Goal: Book appointment/travel/reservation

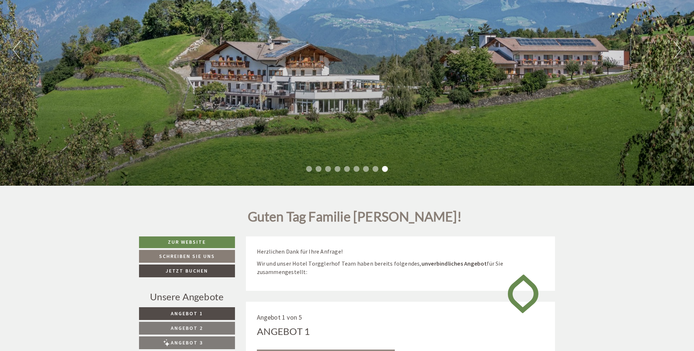
scroll to position [81, 0]
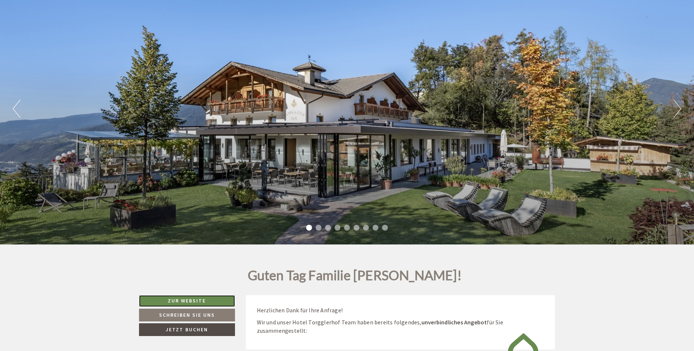
drag, startPoint x: 694, startPoint y: 28, endPoint x: 183, endPoint y: 301, distance: 578.6
click at [183, 301] on link "Zur Website" at bounding box center [187, 301] width 96 height 12
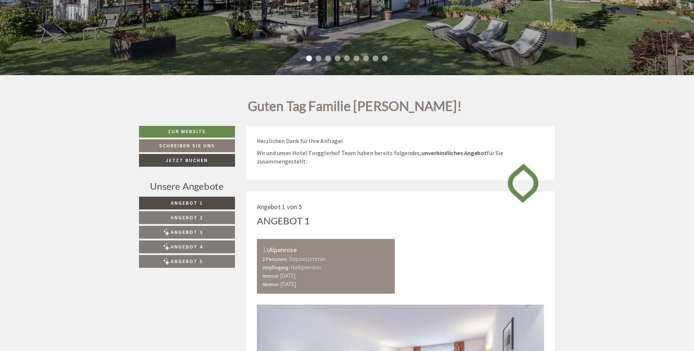
scroll to position [254, 0]
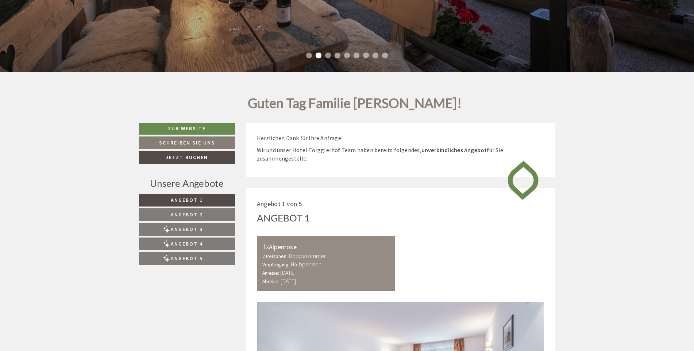
click at [193, 215] on span "Angebot 2" at bounding box center [187, 214] width 32 height 7
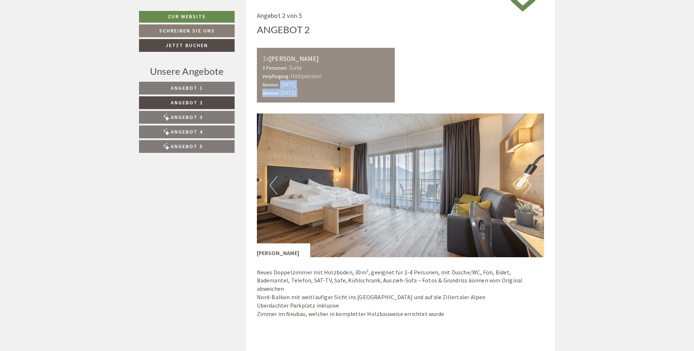
drag, startPoint x: 694, startPoint y: 86, endPoint x: 699, endPoint y: 139, distance: 53.2
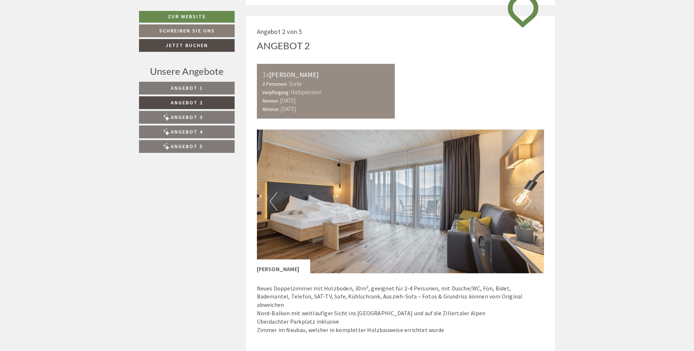
scroll to position [428, 0]
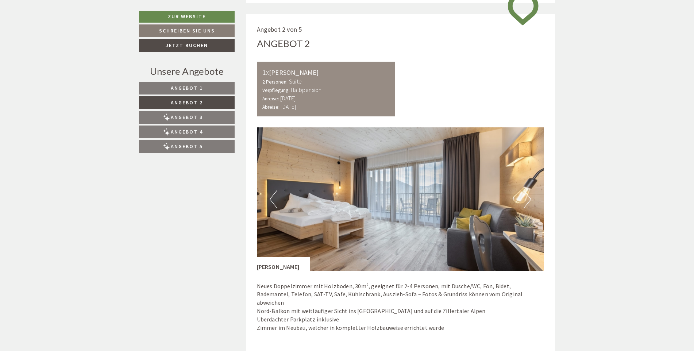
click at [189, 118] on span "Angebot 3" at bounding box center [187, 117] width 32 height 7
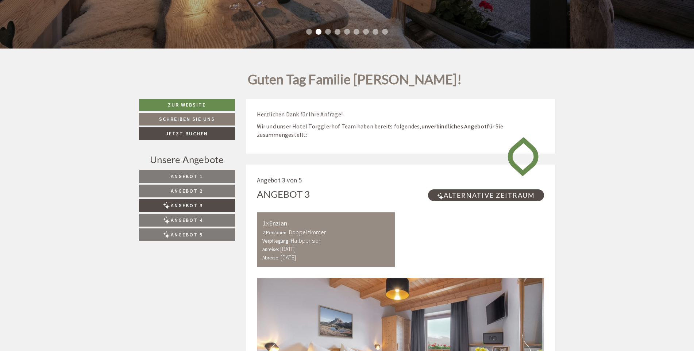
scroll to position [275, 0]
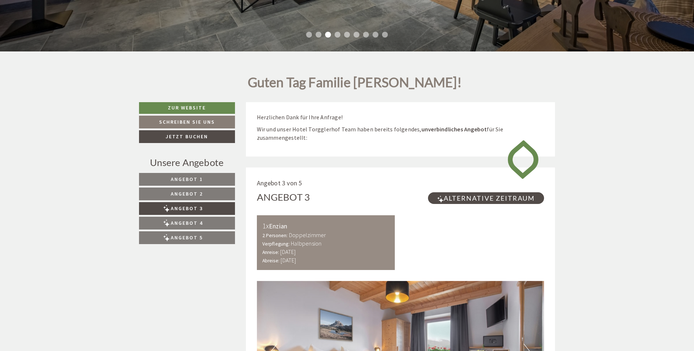
click at [194, 222] on span "Angebot 4" at bounding box center [187, 223] width 32 height 7
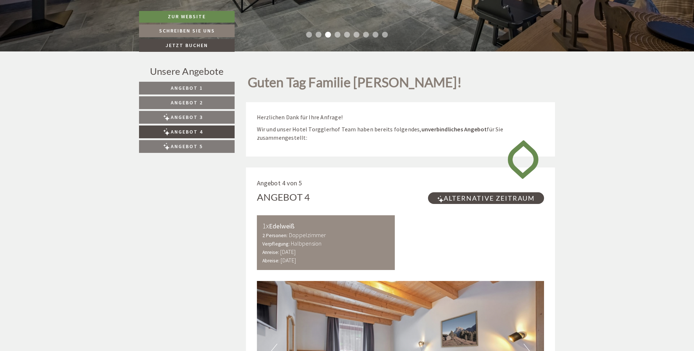
scroll to position [442, 0]
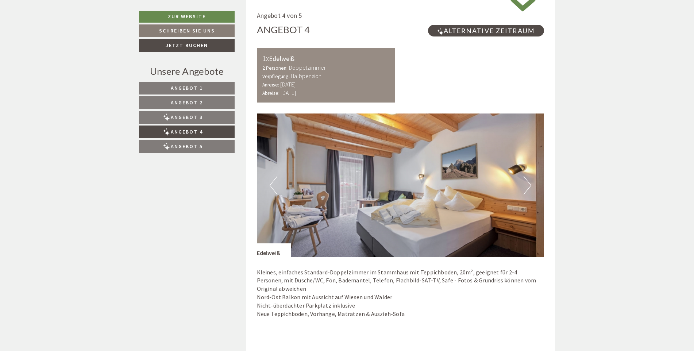
click at [202, 148] on span "Angebot 5" at bounding box center [187, 146] width 32 height 7
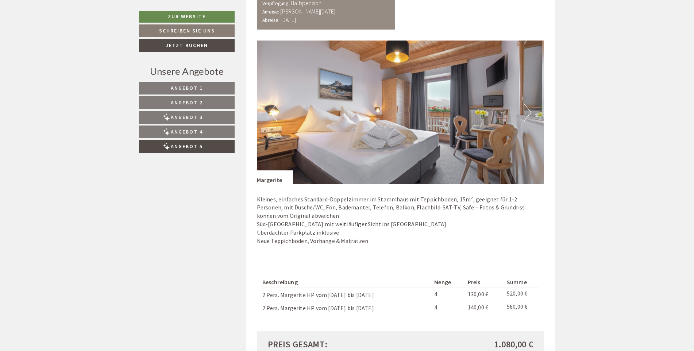
scroll to position [506, 0]
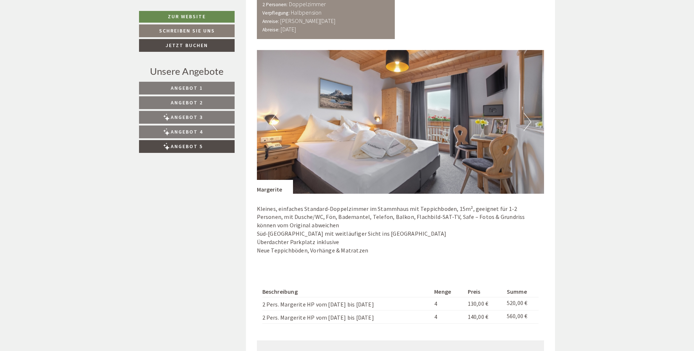
click at [168, 103] on link "Angebot 2" at bounding box center [187, 102] width 96 height 13
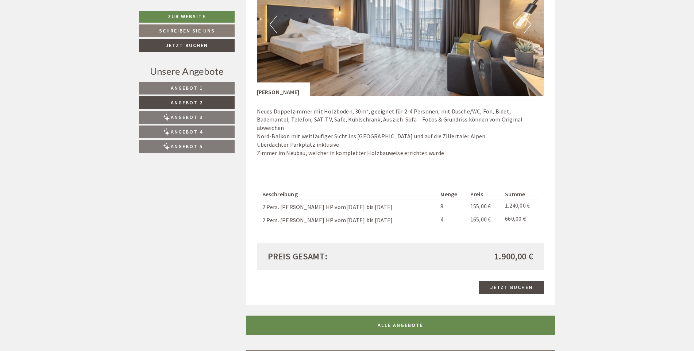
scroll to position [608, 0]
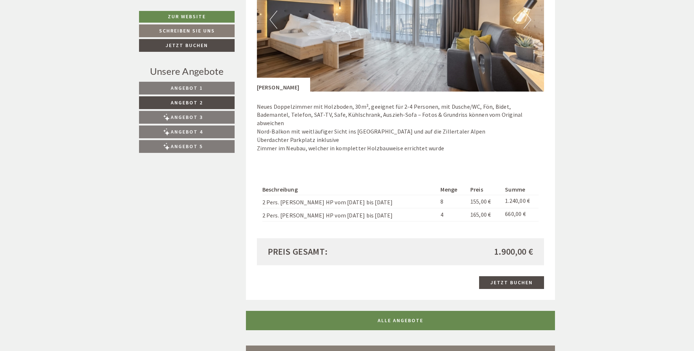
click at [181, 88] on span "Angebot 1" at bounding box center [187, 88] width 32 height 7
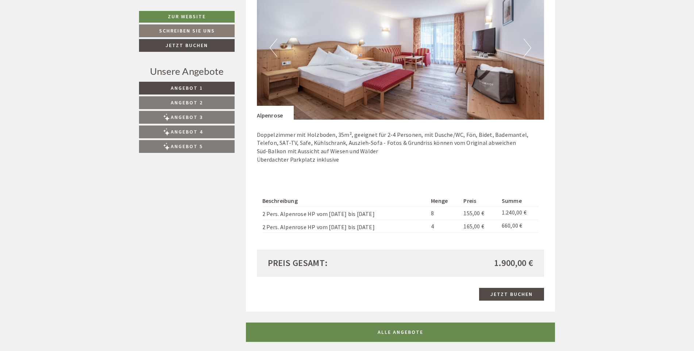
scroll to position [575, 0]
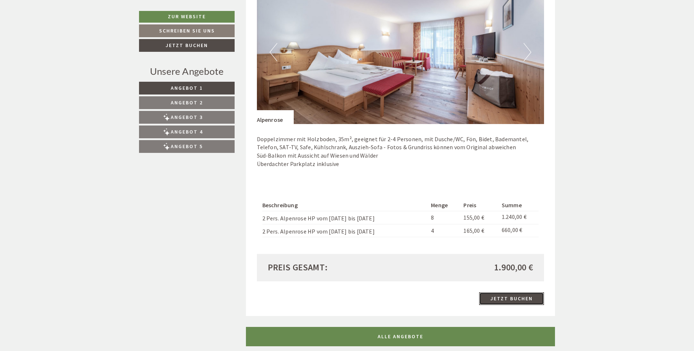
click at [516, 299] on link "Jetzt buchen" at bounding box center [511, 298] width 65 height 13
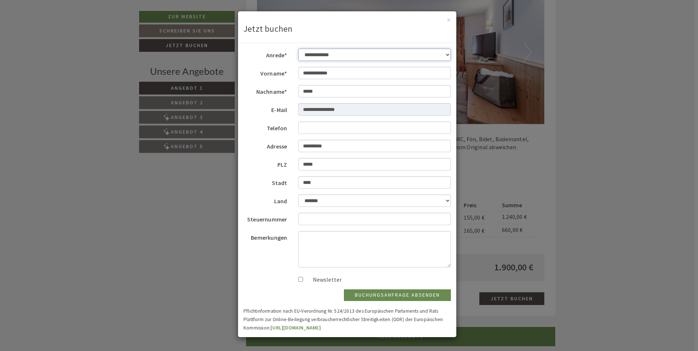
click at [367, 55] on select "**********" at bounding box center [374, 55] width 153 height 12
click at [350, 54] on select "**********" at bounding box center [374, 55] width 153 height 12
click at [340, 54] on select "**********" at bounding box center [374, 55] width 153 height 12
select select "*"
click at [298, 49] on select "**********" at bounding box center [374, 55] width 153 height 12
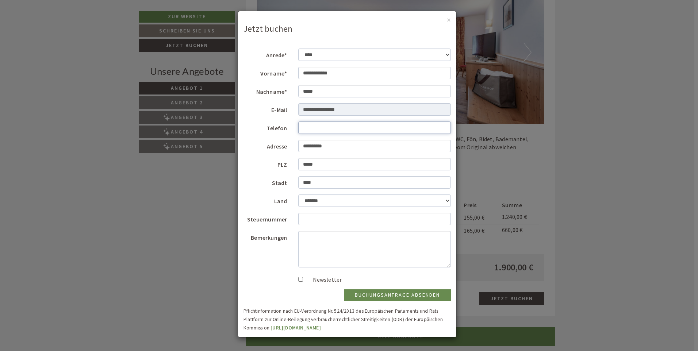
click at [313, 129] on input "Telefon" at bounding box center [374, 128] width 153 height 12
type input "*********"
select select "*"
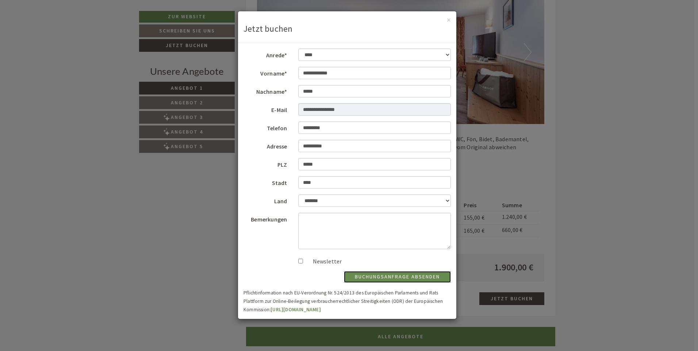
click at [407, 276] on button "Buchungsanfrage absenden" at bounding box center [397, 277] width 107 height 12
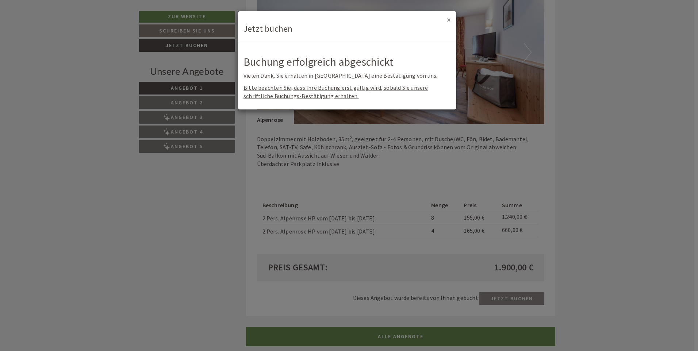
click at [450, 21] on button "×" at bounding box center [449, 20] width 4 height 8
